Goal: Use online tool/utility: Utilize a website feature to perform a specific function

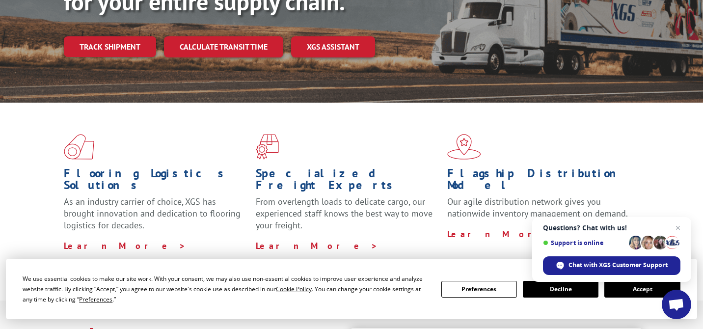
scroll to position [171, 0]
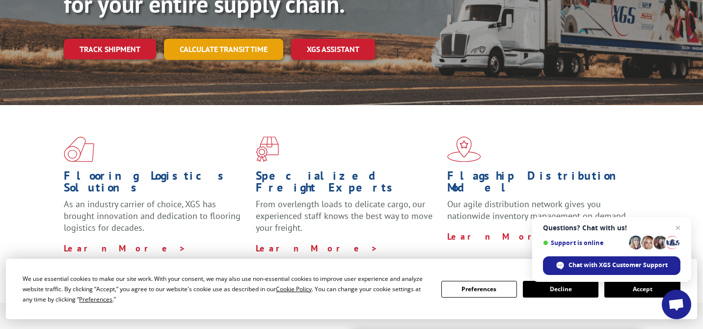
click at [226, 39] on link "Calculate transit time" at bounding box center [223, 49] width 119 height 21
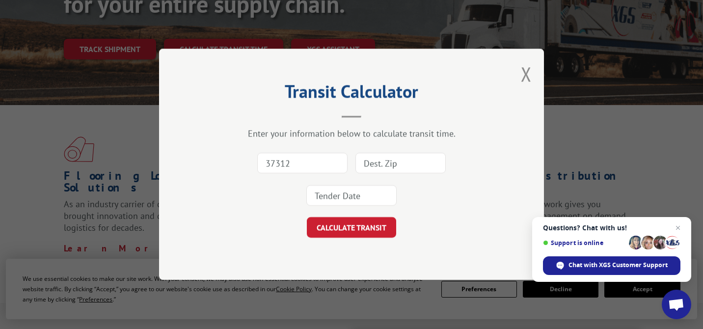
type input "37312"
click at [422, 159] on input at bounding box center [400, 163] width 90 height 21
type input "48167"
click at [353, 192] on input at bounding box center [351, 196] width 90 height 21
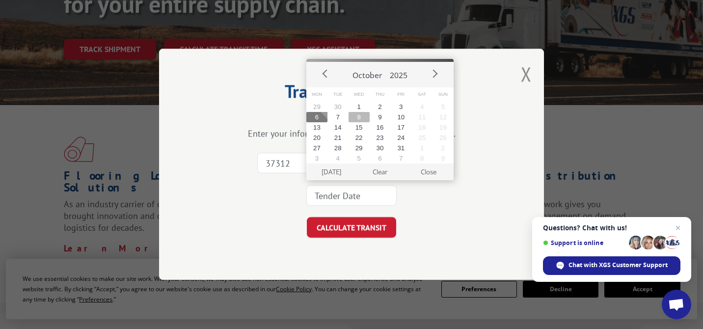
click at [357, 121] on button "8" at bounding box center [359, 117] width 21 height 10
type input "[DATE]"
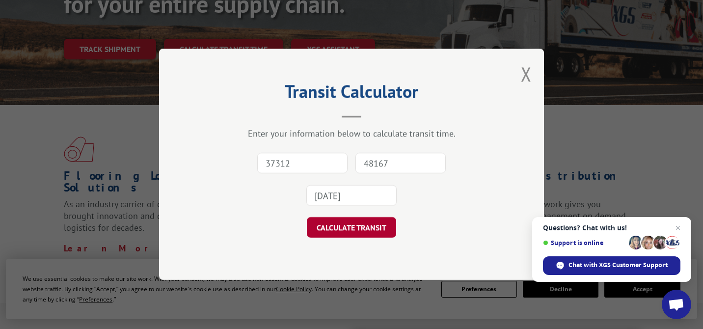
click at [351, 237] on button "CALCULATE TRANSIT" at bounding box center [351, 227] width 89 height 21
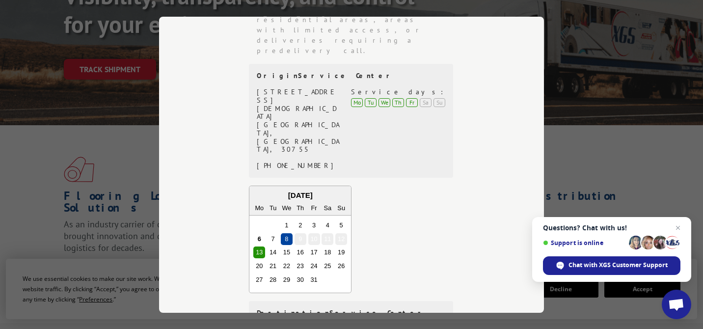
scroll to position [150, 0]
drag, startPoint x: 259, startPoint y: 205, endPoint x: 322, endPoint y: 217, distance: 64.4
drag, startPoint x: 258, startPoint y: 206, endPoint x: 320, endPoint y: 217, distance: 62.9
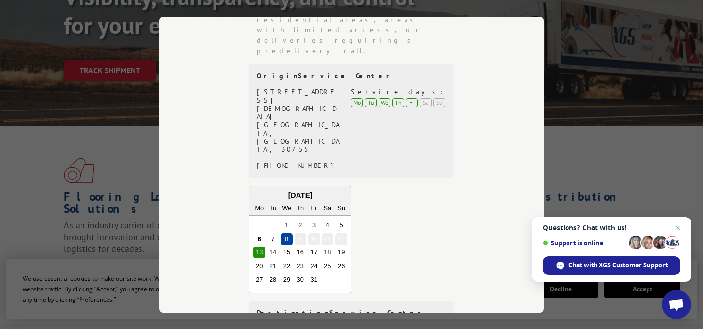
copy div "[STREET_ADDRESS]"
